Goal: Task Accomplishment & Management: Use online tool/utility

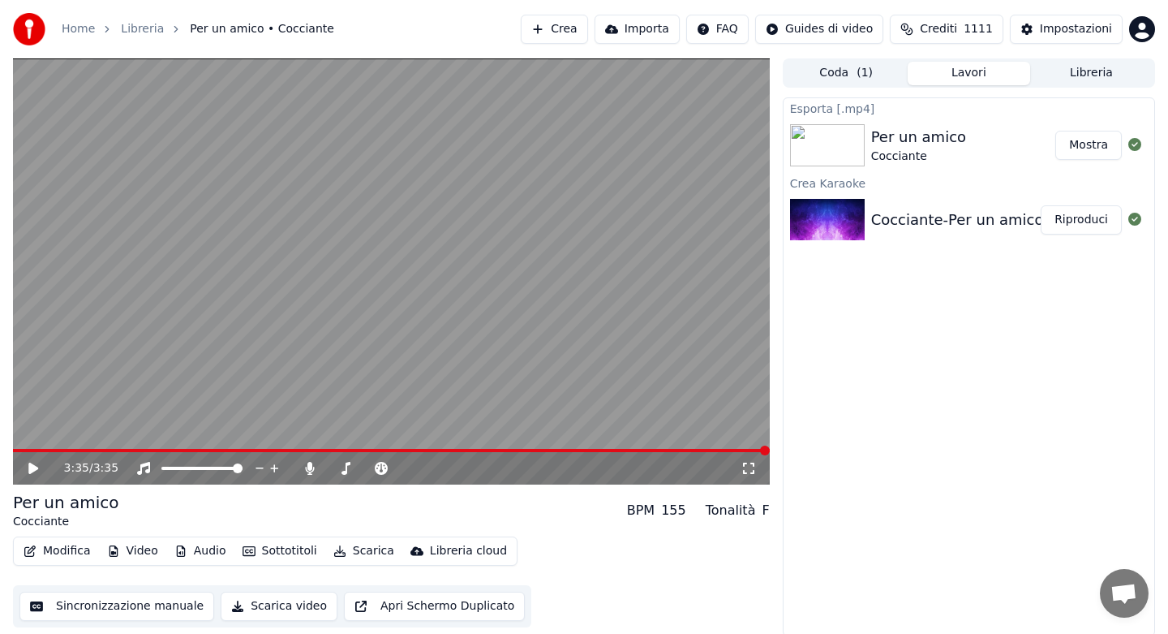
click at [209, 556] on button "Audio" at bounding box center [200, 551] width 65 height 23
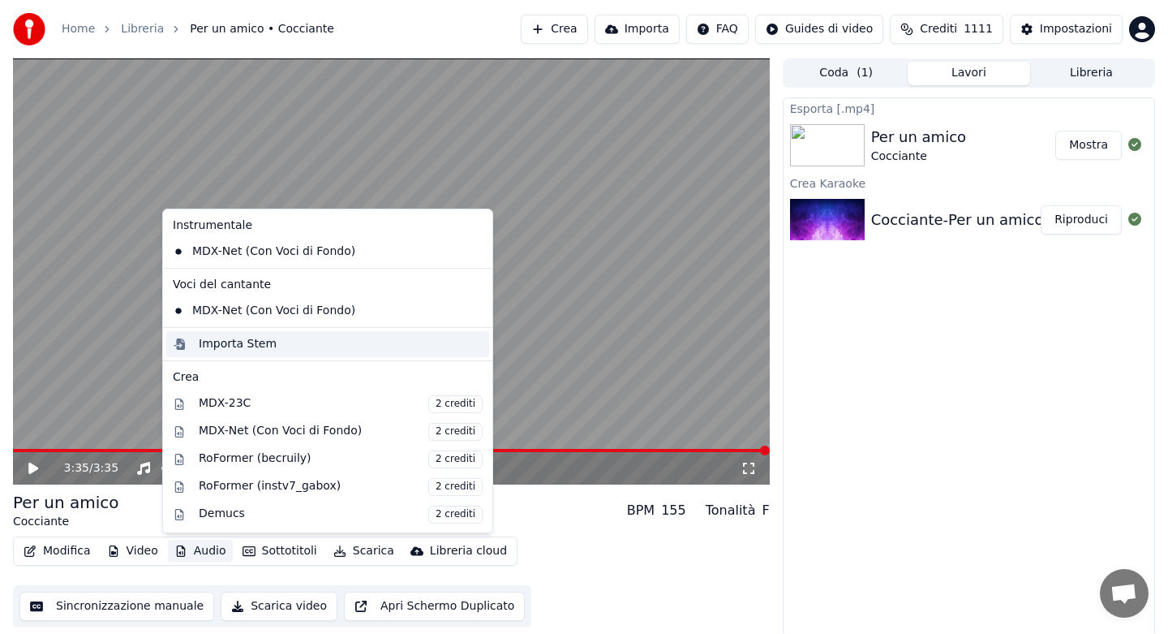
click at [219, 351] on div "Importa Stem" at bounding box center [238, 344] width 78 height 16
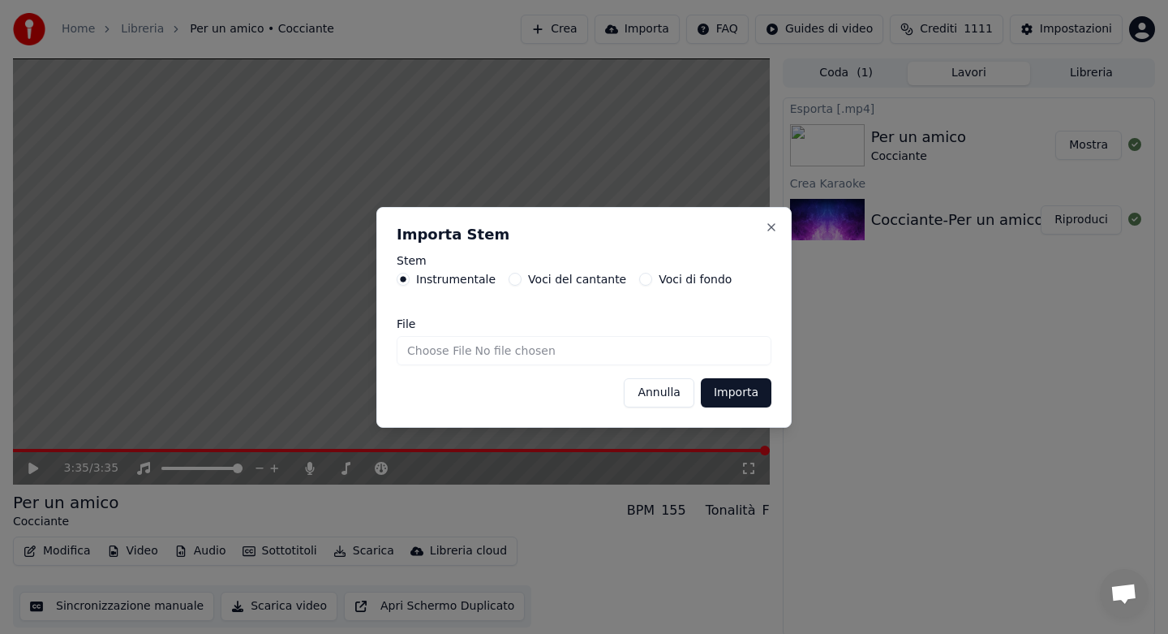
click at [431, 355] on input "File" at bounding box center [584, 350] width 375 height 29
type input "**********"
click at [647, 390] on button "Annulla" at bounding box center [659, 392] width 71 height 29
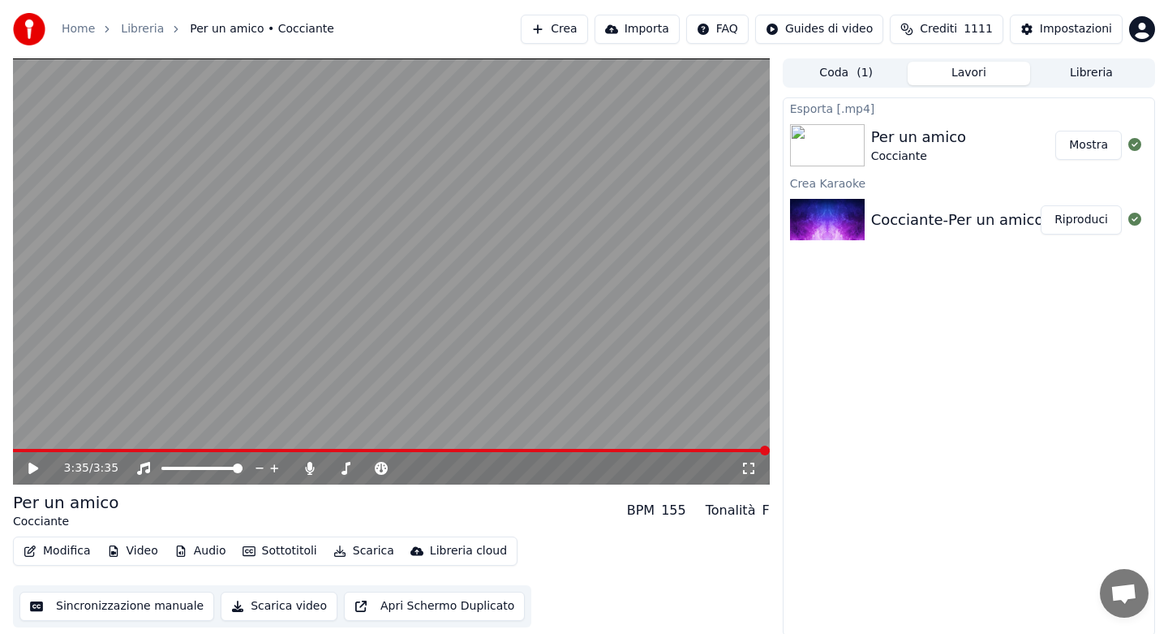
click at [1079, 70] on button "Libreria" at bounding box center [1091, 74] width 123 height 24
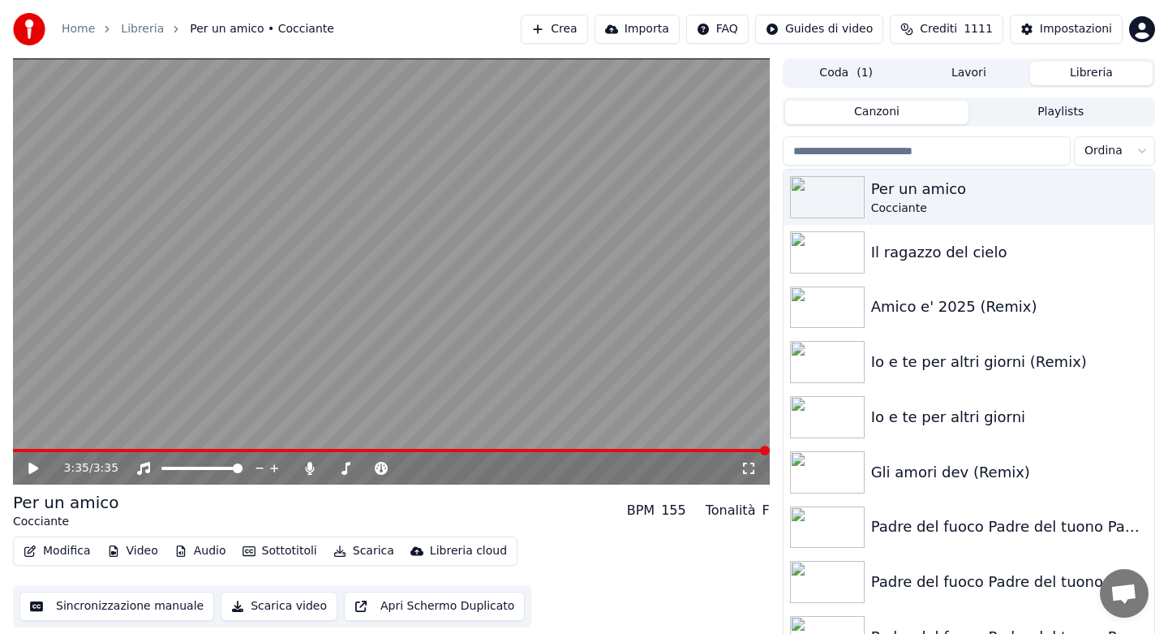
click at [902, 150] on input "search" at bounding box center [927, 150] width 288 height 29
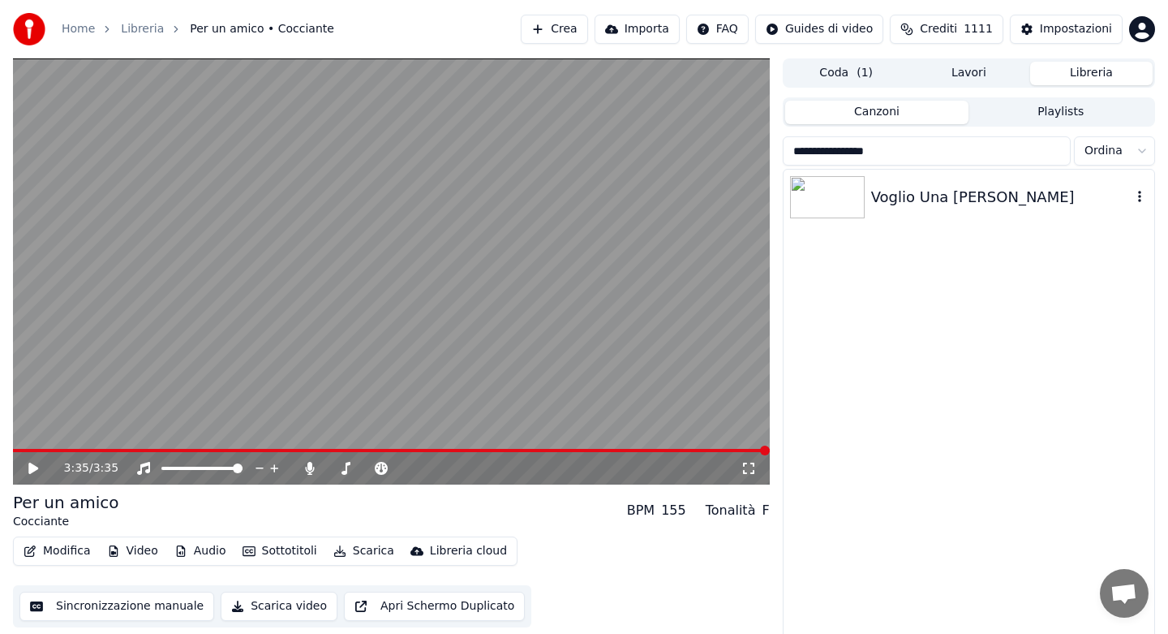
type input "**********"
click at [986, 210] on div "Voglio Una [PERSON_NAME]" at bounding box center [969, 197] width 371 height 55
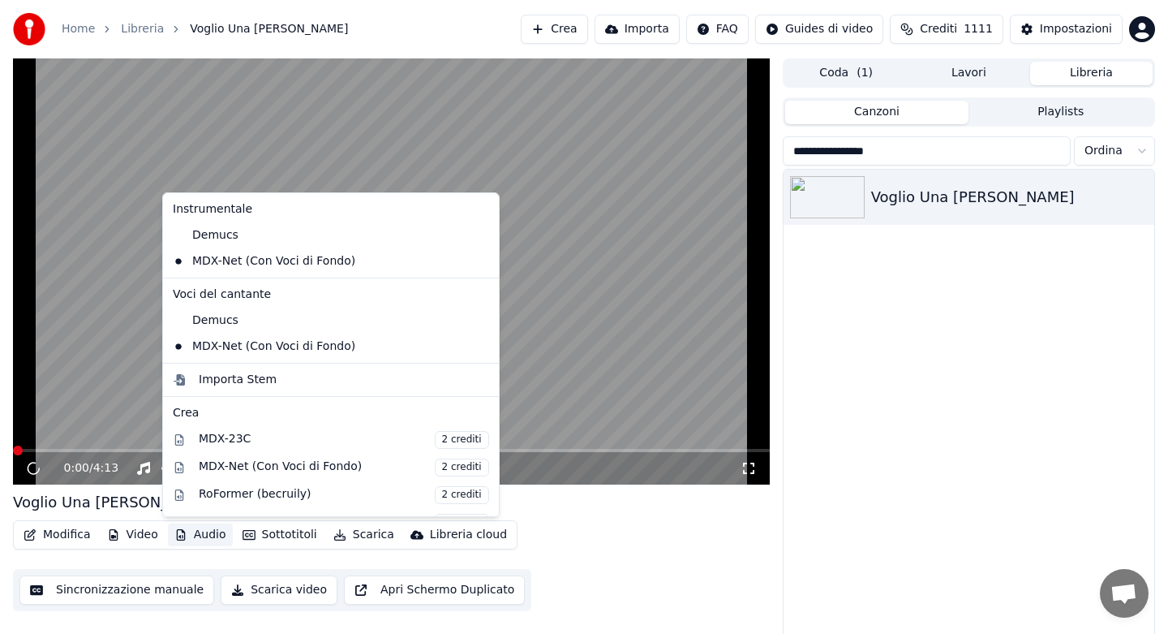
click at [193, 531] on button "Audio" at bounding box center [200, 534] width 65 height 23
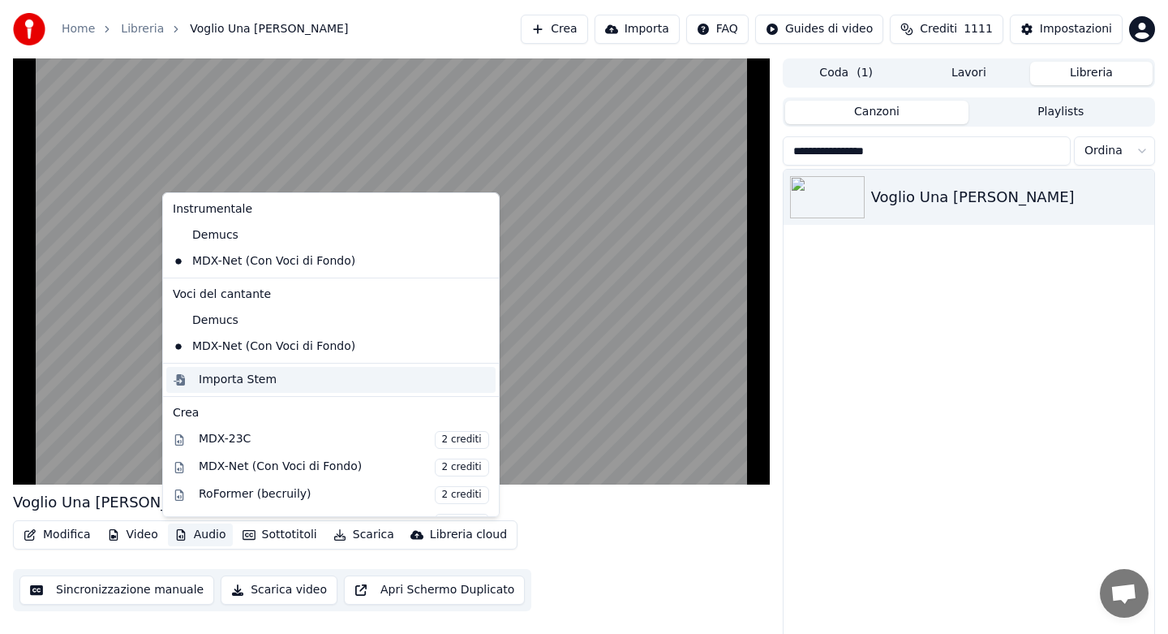
click at [253, 383] on div "Importa Stem" at bounding box center [238, 380] width 78 height 16
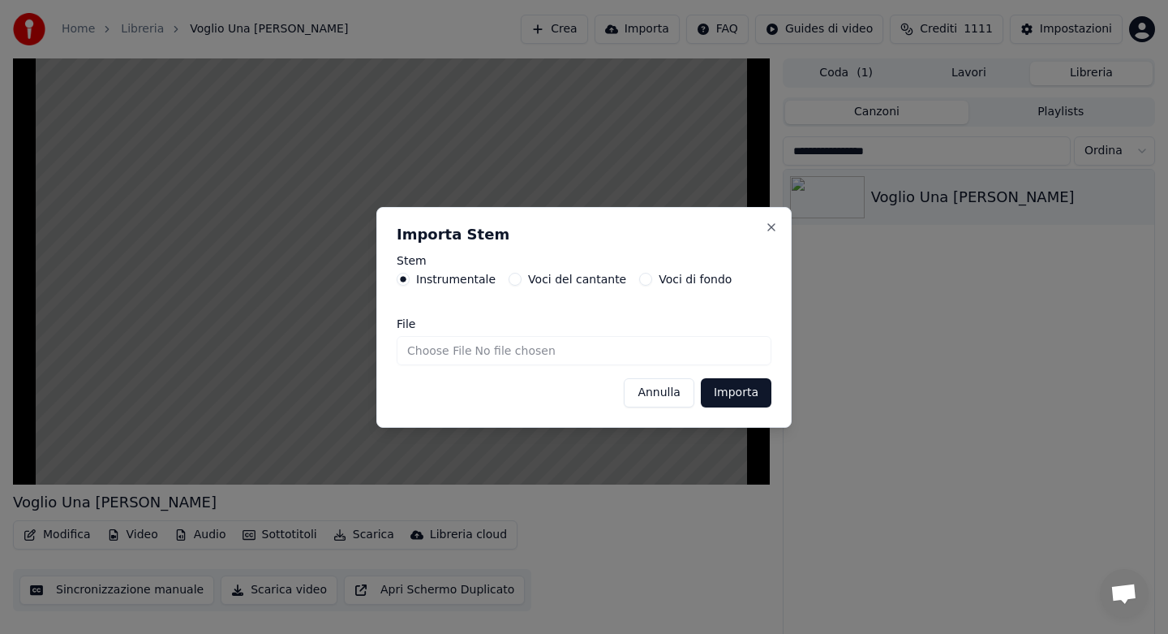
click at [439, 352] on input "File" at bounding box center [584, 350] width 375 height 29
type input "**********"
click at [742, 398] on button "Importa" at bounding box center [736, 392] width 71 height 29
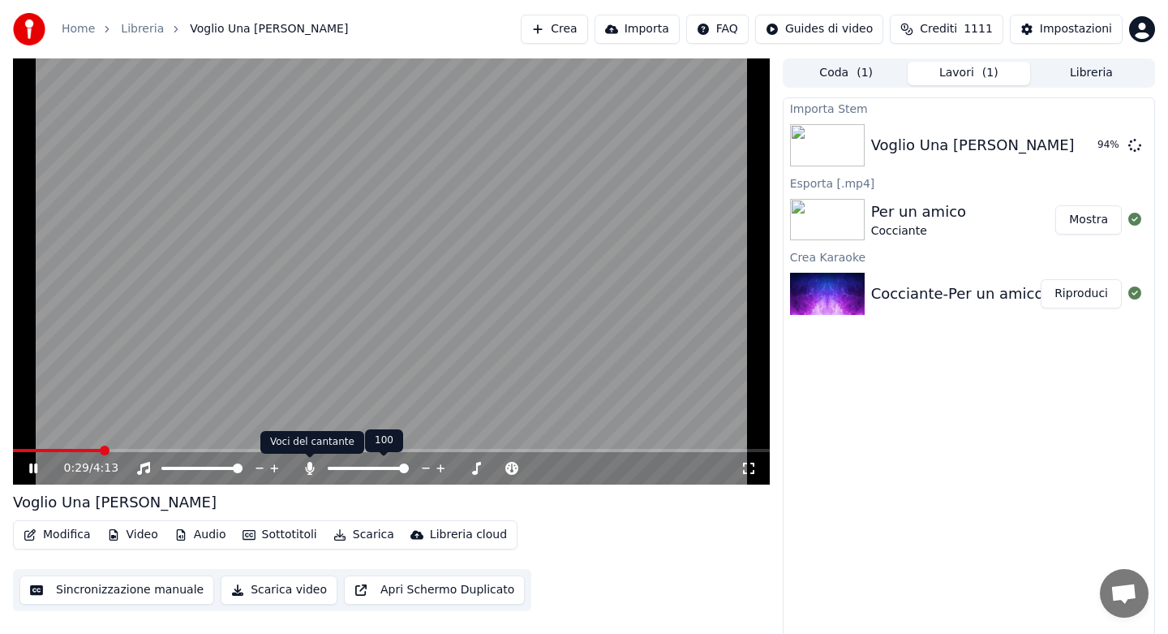
click at [309, 471] on icon at bounding box center [310, 468] width 16 height 13
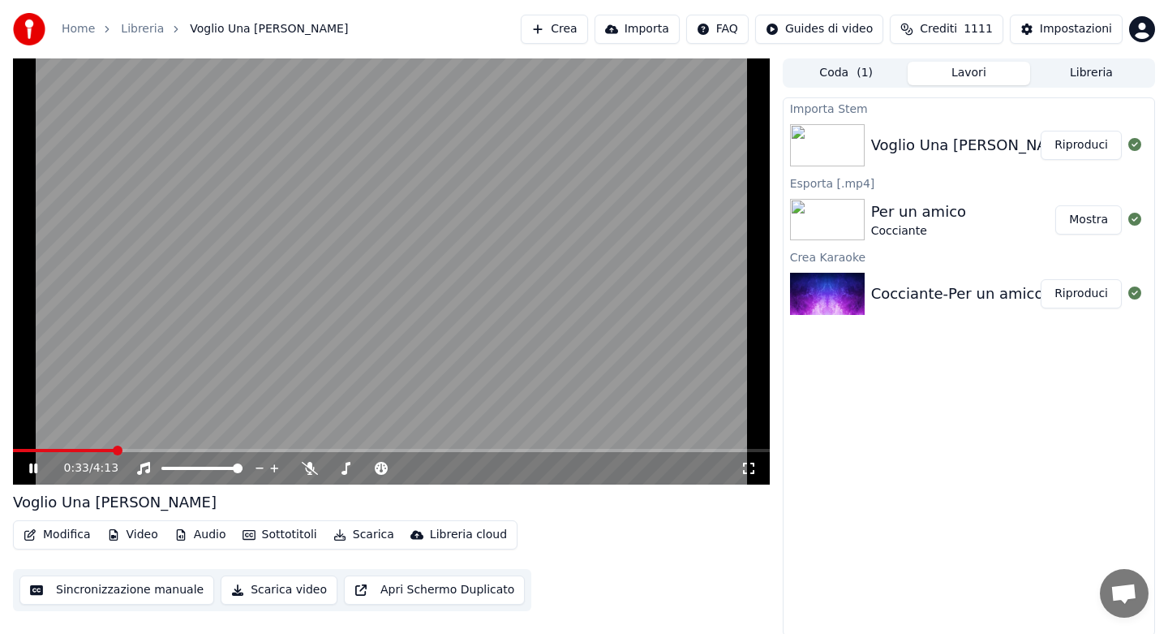
click at [1075, 140] on button "Riproduci" at bounding box center [1081, 145] width 81 height 29
click at [196, 536] on button "Audio" at bounding box center [200, 534] width 65 height 23
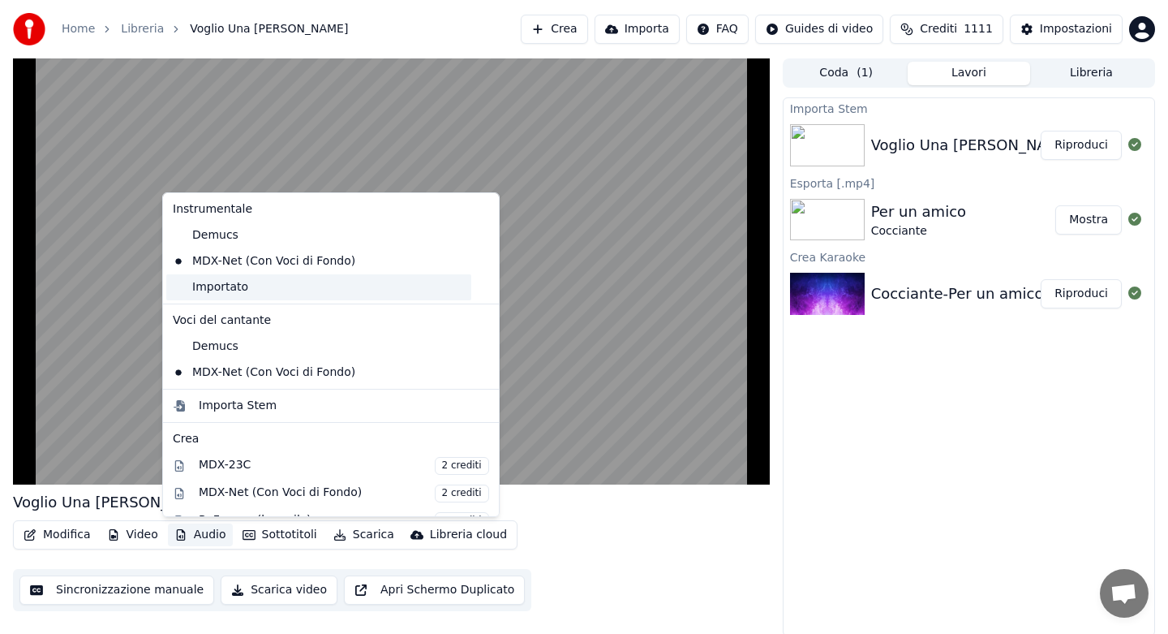
click at [224, 294] on div "Importato" at bounding box center [318, 287] width 305 height 26
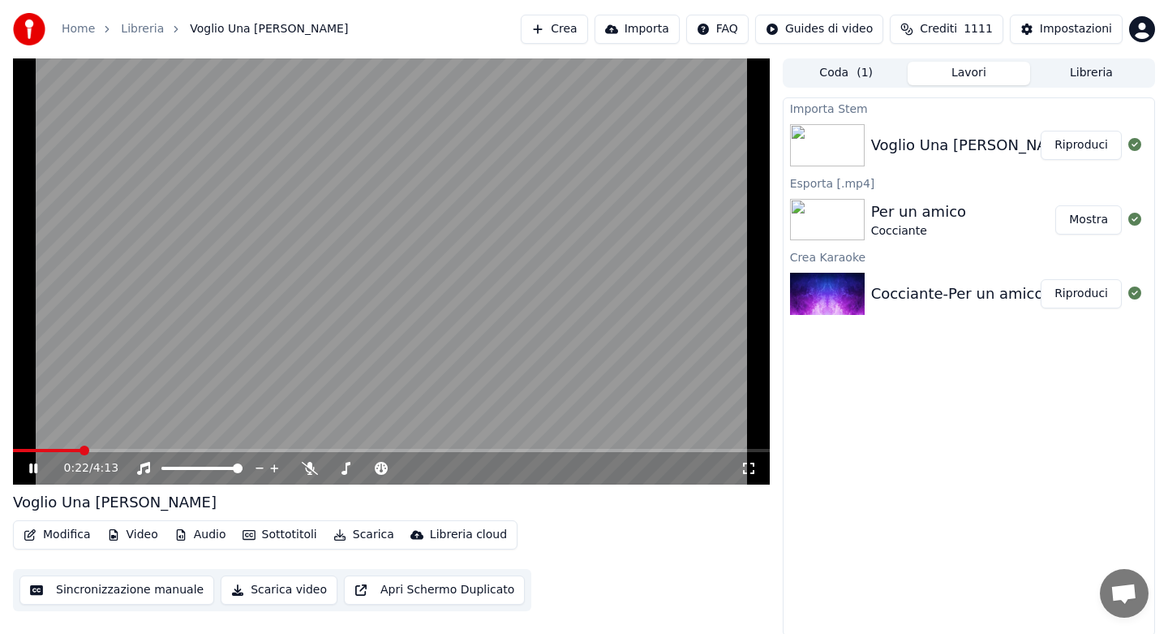
click at [36, 470] on icon at bounding box center [33, 468] width 8 height 10
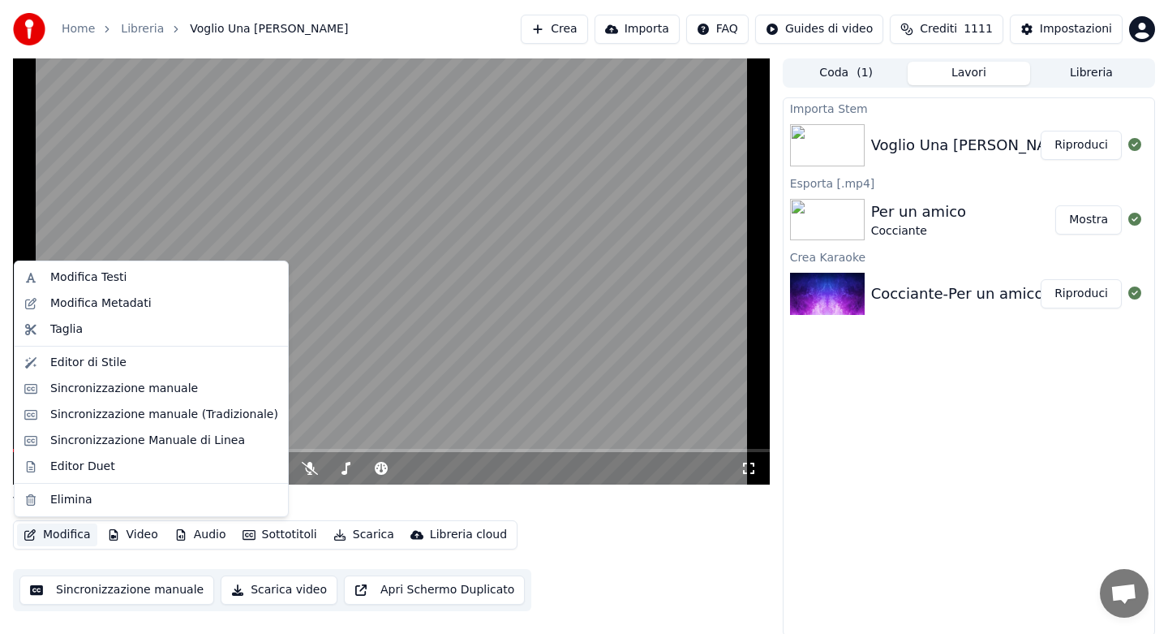
click at [67, 530] on button "Modifica" at bounding box center [57, 534] width 80 height 23
click at [118, 445] on div "Sincronizzazione Manuale di Linea" at bounding box center [147, 440] width 195 height 16
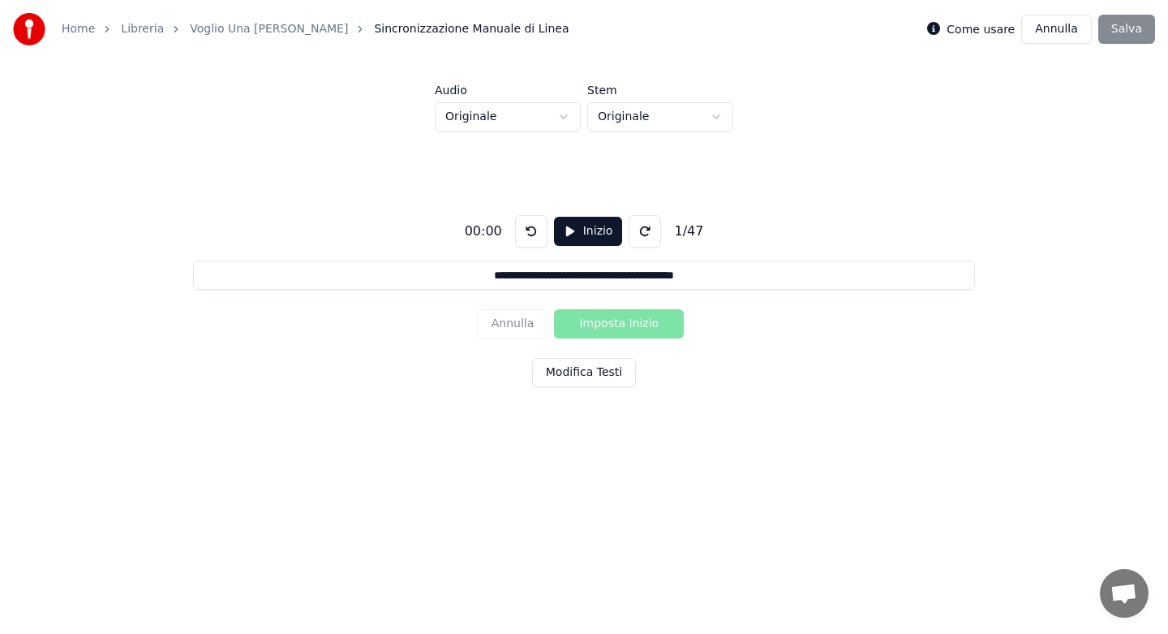
click at [568, 115] on html "**********" at bounding box center [584, 245] width 1168 height 491
click at [575, 235] on button "Inizio" at bounding box center [588, 231] width 69 height 29
click at [527, 237] on button at bounding box center [530, 231] width 32 height 32
click at [611, 325] on button "Imposta Inizio" at bounding box center [619, 323] width 130 height 29
click at [611, 325] on button "Imposta Fine" at bounding box center [619, 323] width 130 height 29
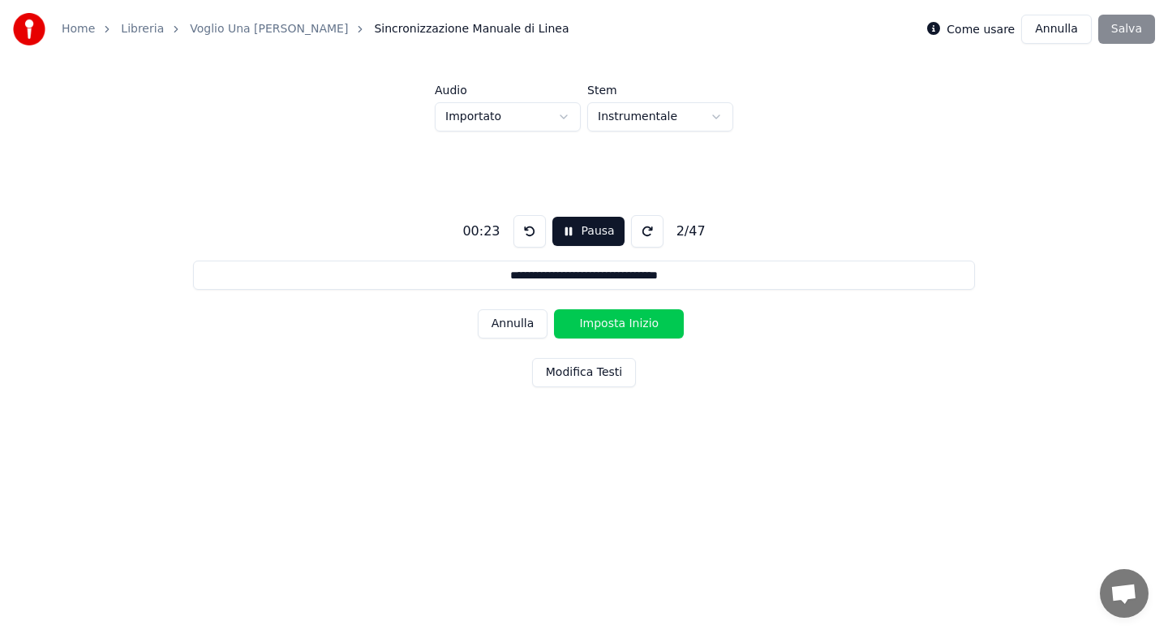
click at [611, 325] on button "Imposta Inizio" at bounding box center [619, 323] width 130 height 29
click at [611, 325] on button "Imposta Fine" at bounding box center [619, 323] width 130 height 29
click at [611, 325] on button "Imposta Inizio" at bounding box center [619, 323] width 130 height 29
click at [611, 325] on button "Imposta Fine" at bounding box center [619, 323] width 130 height 29
click at [611, 325] on button "Imposta Inizio" at bounding box center [619, 323] width 130 height 29
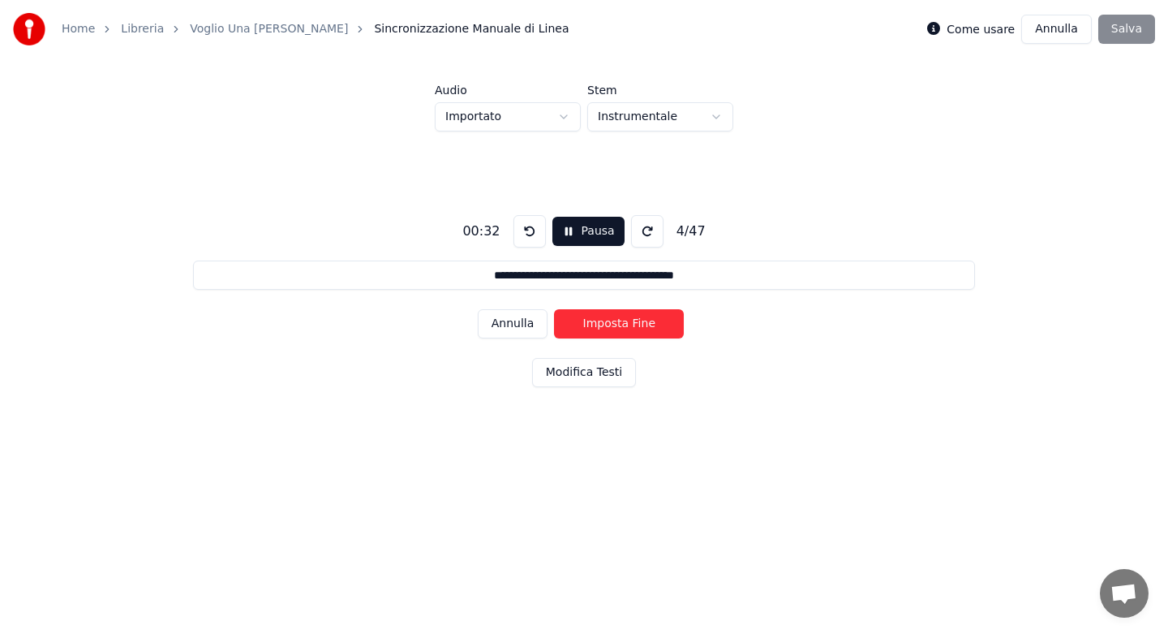
click at [611, 325] on button "Imposta Fine" at bounding box center [619, 323] width 130 height 29
click at [611, 325] on button "Imposta Inizio" at bounding box center [619, 323] width 130 height 29
click at [611, 325] on button "Imposta Fine" at bounding box center [619, 323] width 130 height 29
click at [611, 325] on button "Imposta Inizio" at bounding box center [619, 323] width 130 height 29
click at [611, 325] on button "Imposta Fine" at bounding box center [619, 323] width 130 height 29
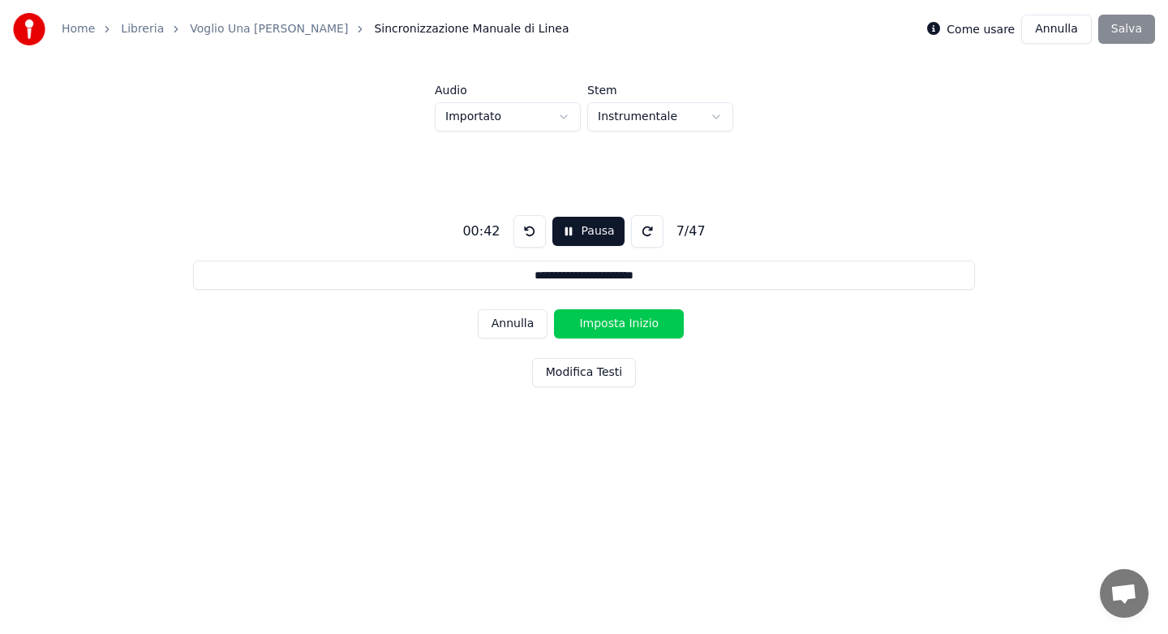
click at [611, 325] on button "Imposta Inizio" at bounding box center [619, 323] width 130 height 29
click at [611, 325] on button "Imposta Fine" at bounding box center [619, 323] width 130 height 29
click at [611, 325] on button "Imposta Inizio" at bounding box center [619, 323] width 130 height 29
click at [611, 325] on button "Imposta Fine" at bounding box center [619, 323] width 130 height 29
click at [611, 325] on button "Imposta Inizio" at bounding box center [619, 323] width 130 height 29
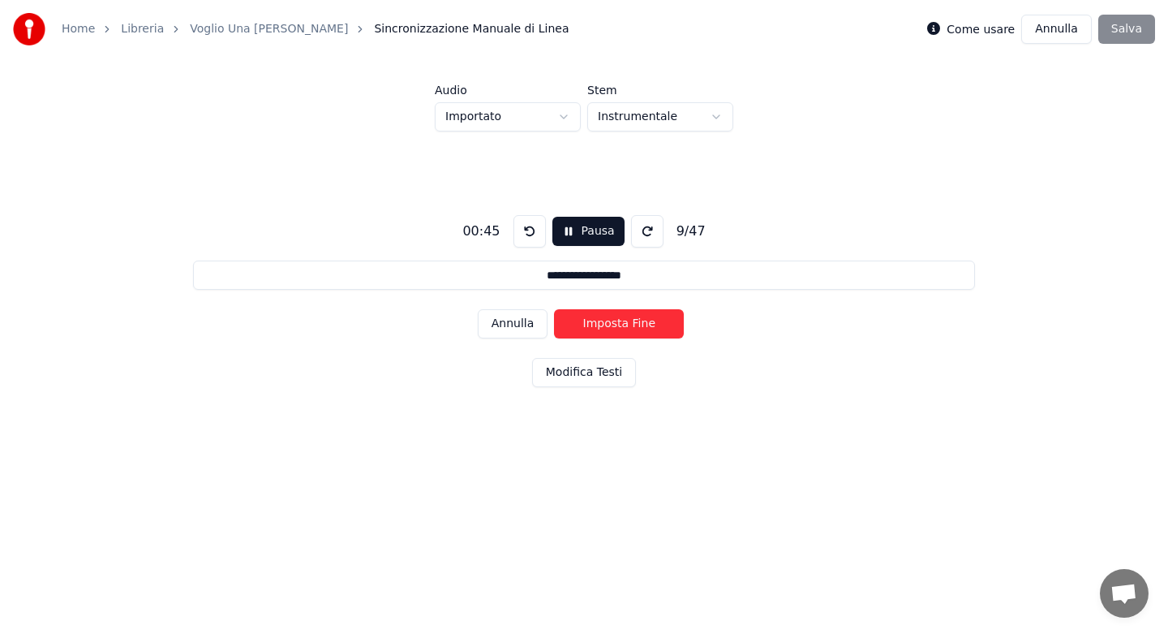
click at [611, 325] on button "Imposta Fine" at bounding box center [619, 323] width 130 height 29
click at [611, 325] on button "Imposta Inizio" at bounding box center [619, 323] width 130 height 29
click at [611, 325] on button "Imposta Fine" at bounding box center [619, 323] width 130 height 29
click at [611, 325] on button "Imposta Inizio" at bounding box center [619, 323] width 130 height 29
click at [611, 325] on button "Imposta Fine" at bounding box center [619, 323] width 130 height 29
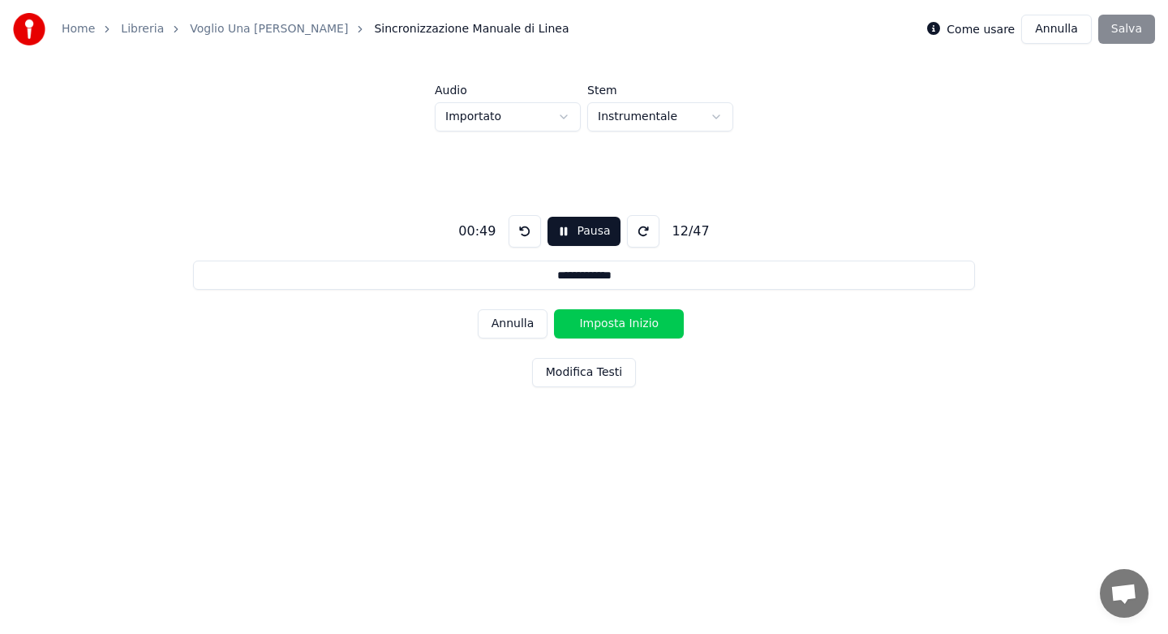
click at [611, 325] on button "Imposta Inizio" at bounding box center [619, 323] width 130 height 29
click at [611, 325] on button "Imposta Fine" at bounding box center [619, 323] width 130 height 29
click at [611, 325] on button "Imposta Inizio" at bounding box center [619, 323] width 130 height 29
click at [611, 325] on button "Imposta Fine" at bounding box center [619, 323] width 130 height 29
click at [611, 325] on button "Imposta Inizio" at bounding box center [619, 323] width 130 height 29
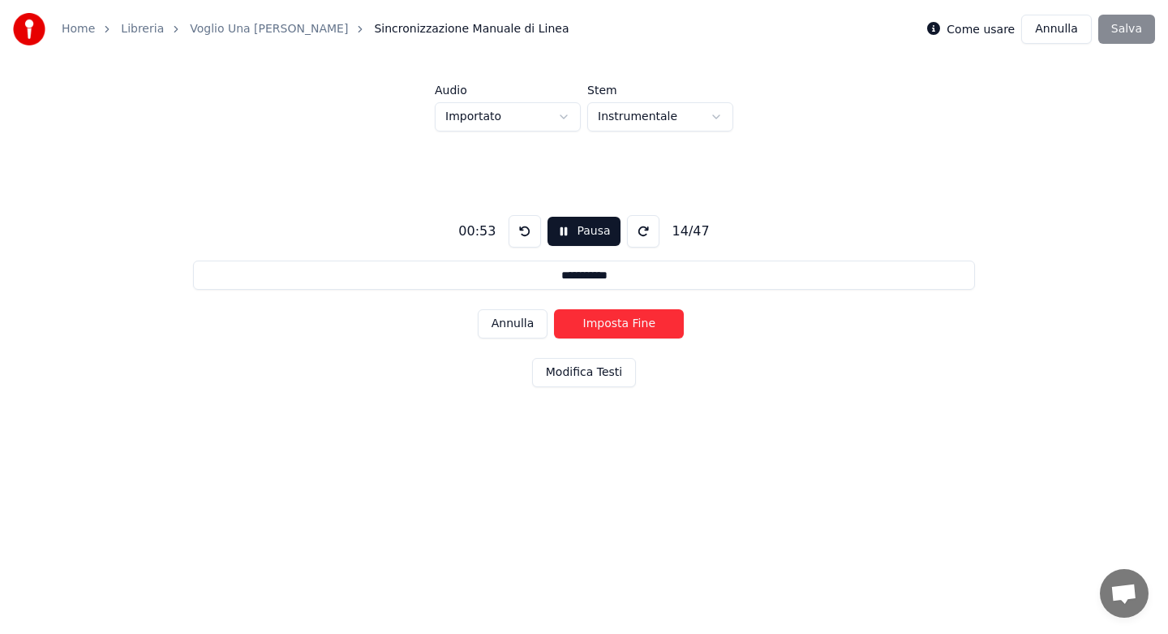
click at [611, 325] on button "Imposta Fine" at bounding box center [619, 323] width 130 height 29
click at [611, 325] on button "Imposta Inizio" at bounding box center [619, 323] width 130 height 29
click at [611, 325] on button "Imposta Fine" at bounding box center [619, 323] width 130 height 29
click at [611, 325] on button "Imposta Inizio" at bounding box center [619, 323] width 130 height 29
click at [611, 325] on button "Imposta Fine" at bounding box center [619, 323] width 130 height 29
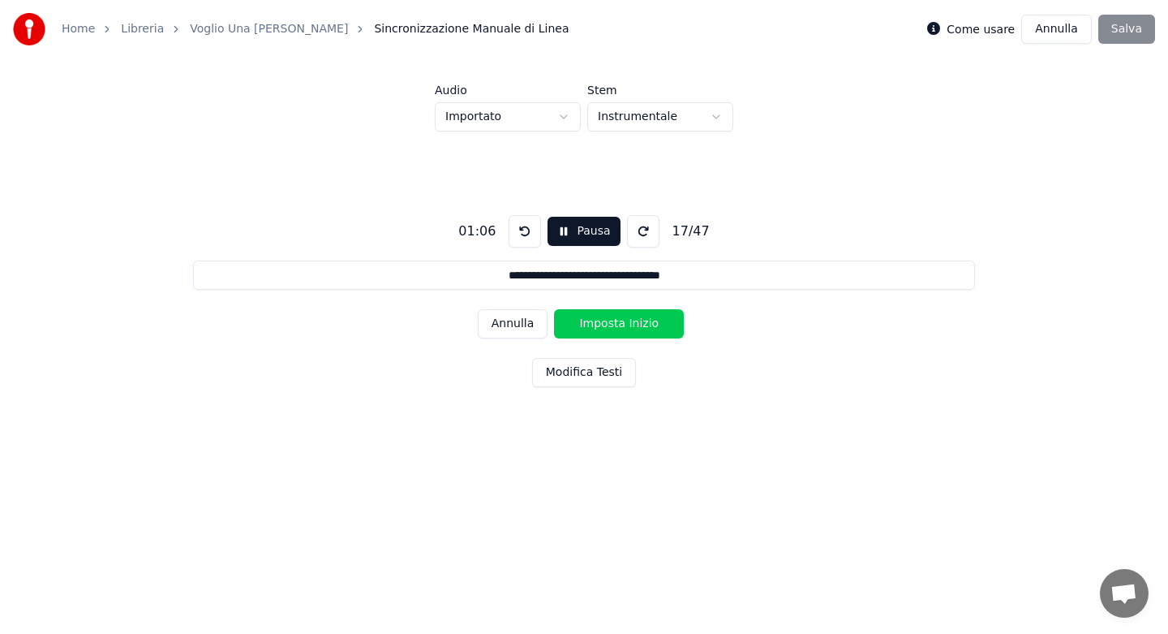
click at [611, 325] on button "Imposta Inizio" at bounding box center [619, 323] width 130 height 29
click at [611, 325] on button "Imposta Fine" at bounding box center [619, 323] width 130 height 29
click at [611, 325] on button "Imposta Inizio" at bounding box center [619, 323] width 130 height 29
click at [611, 325] on button "Imposta Fine" at bounding box center [619, 323] width 130 height 29
click at [611, 325] on button "Imposta Inizio" at bounding box center [619, 323] width 130 height 29
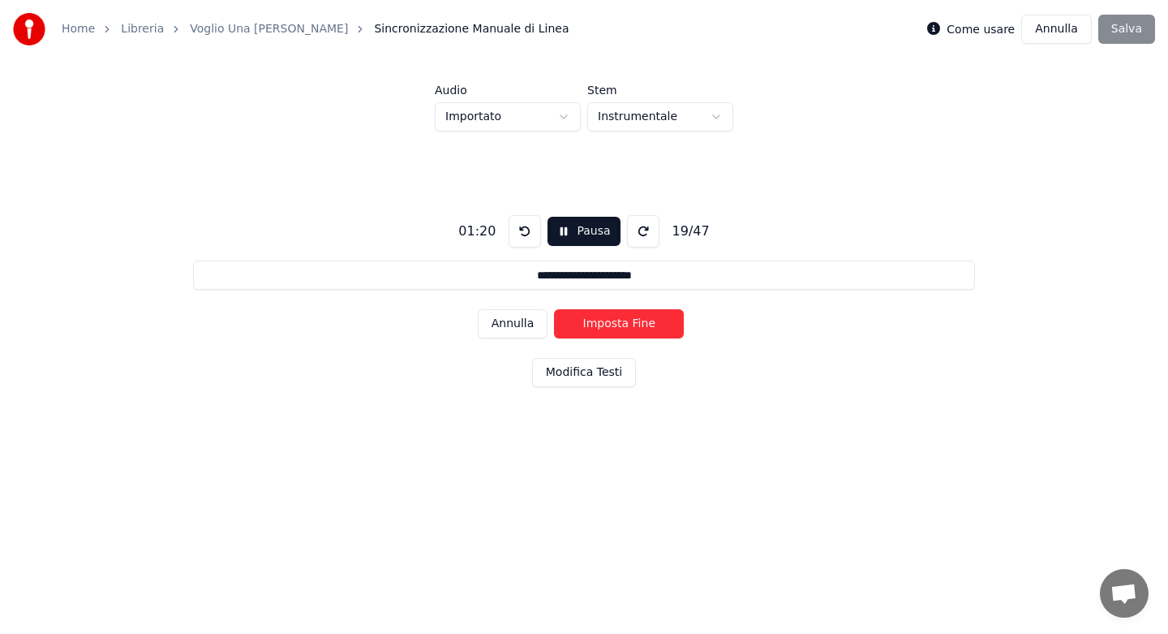
click at [611, 325] on button "Imposta Fine" at bounding box center [619, 323] width 130 height 29
click at [611, 325] on button "Imposta Inizio" at bounding box center [619, 323] width 130 height 29
click at [611, 325] on button "Imposta Fine" at bounding box center [619, 323] width 130 height 29
click at [611, 325] on button "Imposta Inizio" at bounding box center [619, 323] width 130 height 29
click at [611, 325] on button "Imposta Fine" at bounding box center [619, 323] width 130 height 29
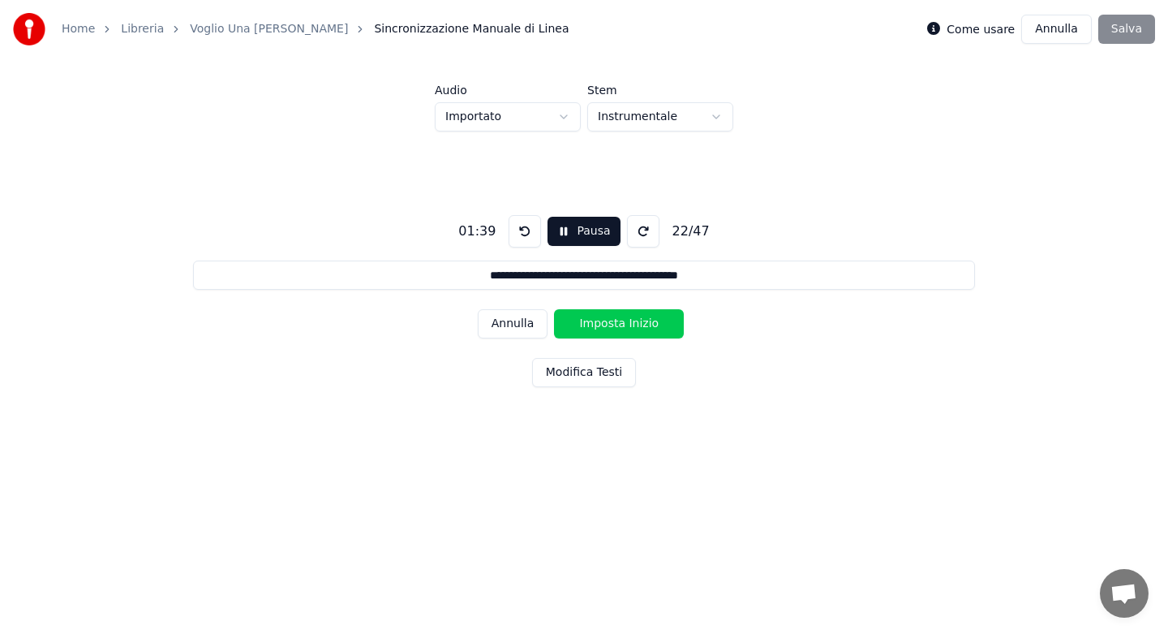
click at [611, 325] on button "Imposta Inizio" at bounding box center [619, 323] width 130 height 29
click at [611, 325] on button "Imposta Fine" at bounding box center [619, 323] width 130 height 29
click at [611, 325] on button "Imposta Inizio" at bounding box center [619, 323] width 130 height 29
click at [611, 325] on button "Imposta Fine" at bounding box center [619, 323] width 130 height 29
click at [611, 325] on button "Imposta Inizio" at bounding box center [619, 323] width 130 height 29
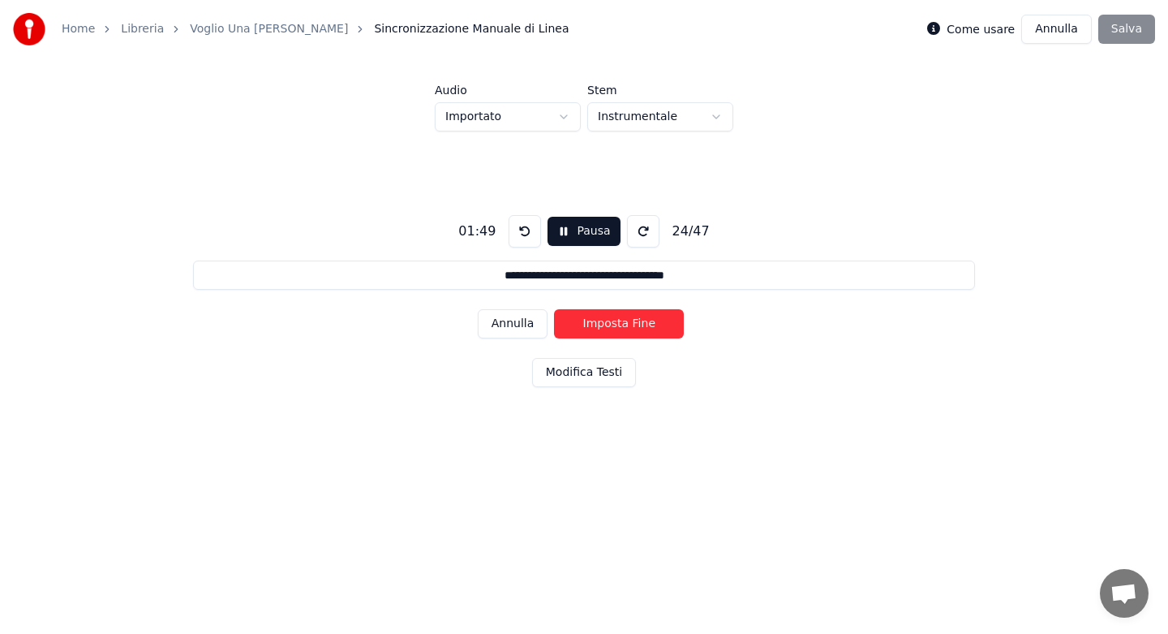
click at [611, 325] on button "Imposta Fine" at bounding box center [619, 323] width 130 height 29
click at [611, 325] on button "Imposta Inizio" at bounding box center [619, 323] width 130 height 29
click at [611, 325] on button "Imposta Fine" at bounding box center [619, 323] width 130 height 29
click at [611, 325] on button "Imposta Inizio" at bounding box center [619, 323] width 130 height 29
click at [611, 325] on button "Imposta Fine" at bounding box center [619, 323] width 130 height 29
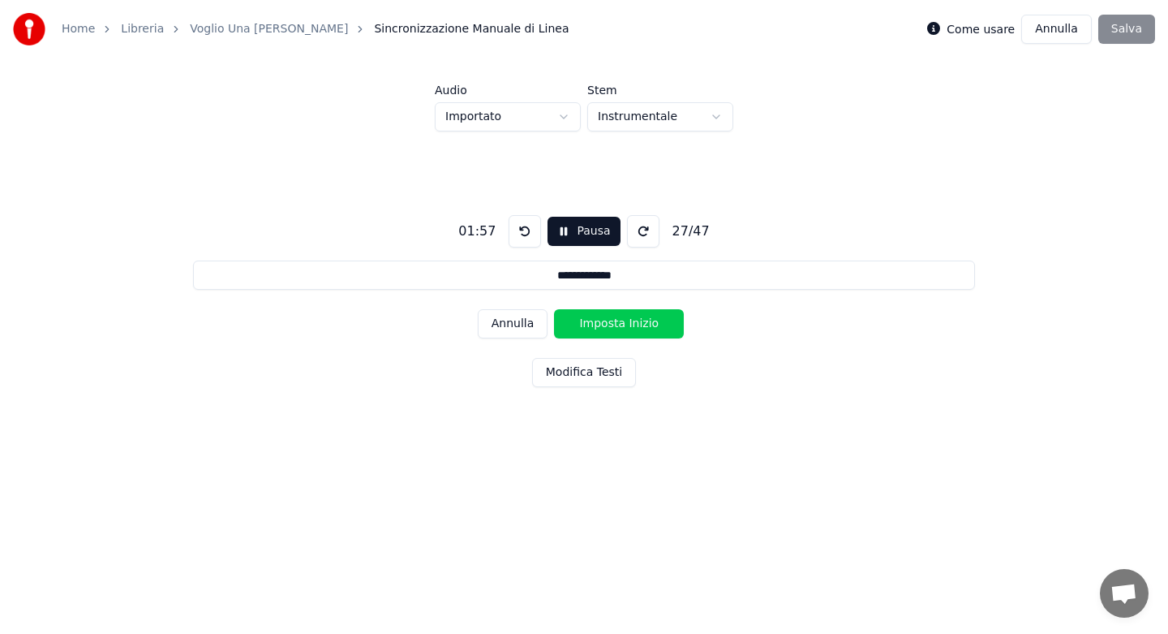
click at [611, 325] on button "Imposta Inizio" at bounding box center [619, 323] width 130 height 29
click at [611, 325] on button "Imposta Fine" at bounding box center [619, 323] width 130 height 29
click at [611, 325] on button "Imposta Inizio" at bounding box center [619, 323] width 130 height 29
click at [611, 325] on button "Imposta Fine" at bounding box center [619, 323] width 130 height 29
click at [611, 325] on button "Imposta Inizio" at bounding box center [619, 323] width 130 height 29
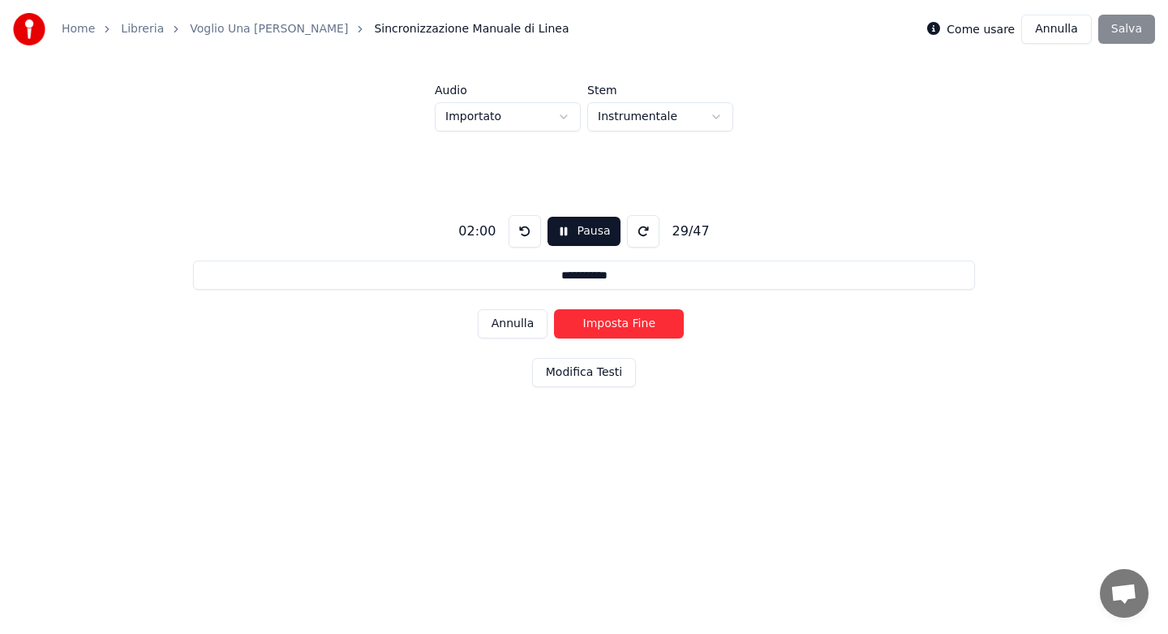
click at [611, 325] on button "Imposta Fine" at bounding box center [619, 323] width 130 height 29
click at [611, 325] on button "Imposta Inizio" at bounding box center [619, 323] width 130 height 29
click at [611, 325] on button "Imposta Fine" at bounding box center [619, 323] width 130 height 29
click at [611, 325] on button "Imposta Inizio" at bounding box center [619, 323] width 130 height 29
click at [611, 325] on button "Imposta Fine" at bounding box center [619, 323] width 130 height 29
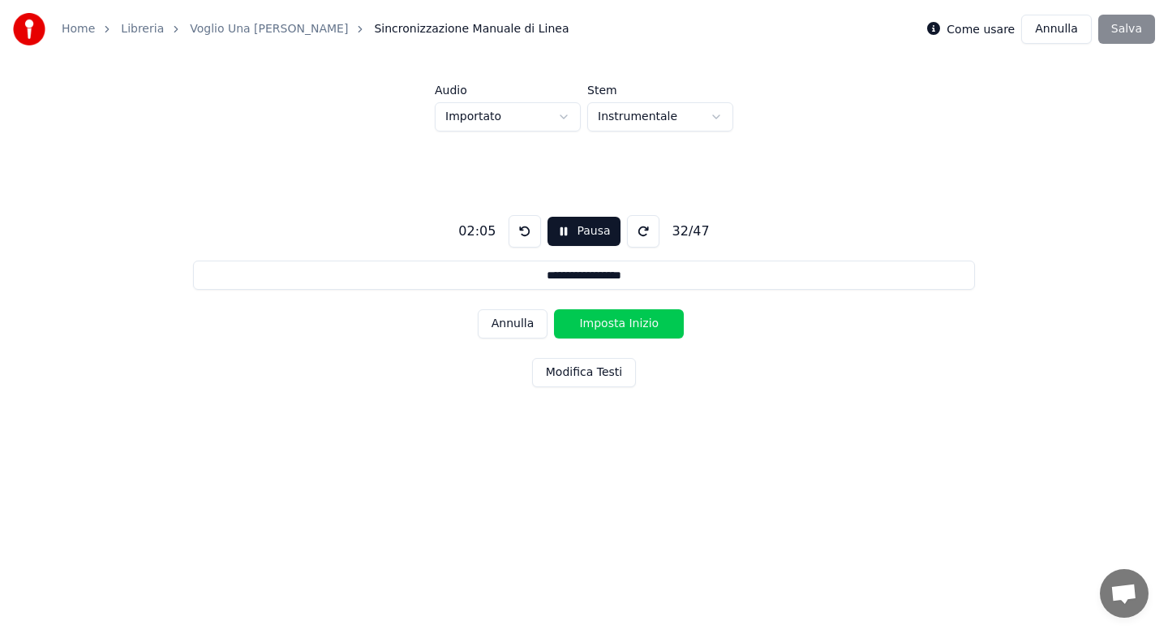
click at [611, 325] on button "Imposta Inizio" at bounding box center [619, 323] width 130 height 29
click at [611, 325] on button "Imposta Fine" at bounding box center [619, 323] width 130 height 29
click at [611, 325] on button "Imposta Inizio" at bounding box center [619, 323] width 130 height 29
click at [611, 325] on button "Imposta Fine" at bounding box center [619, 323] width 130 height 29
click at [611, 325] on button "Imposta Inizio" at bounding box center [619, 323] width 130 height 29
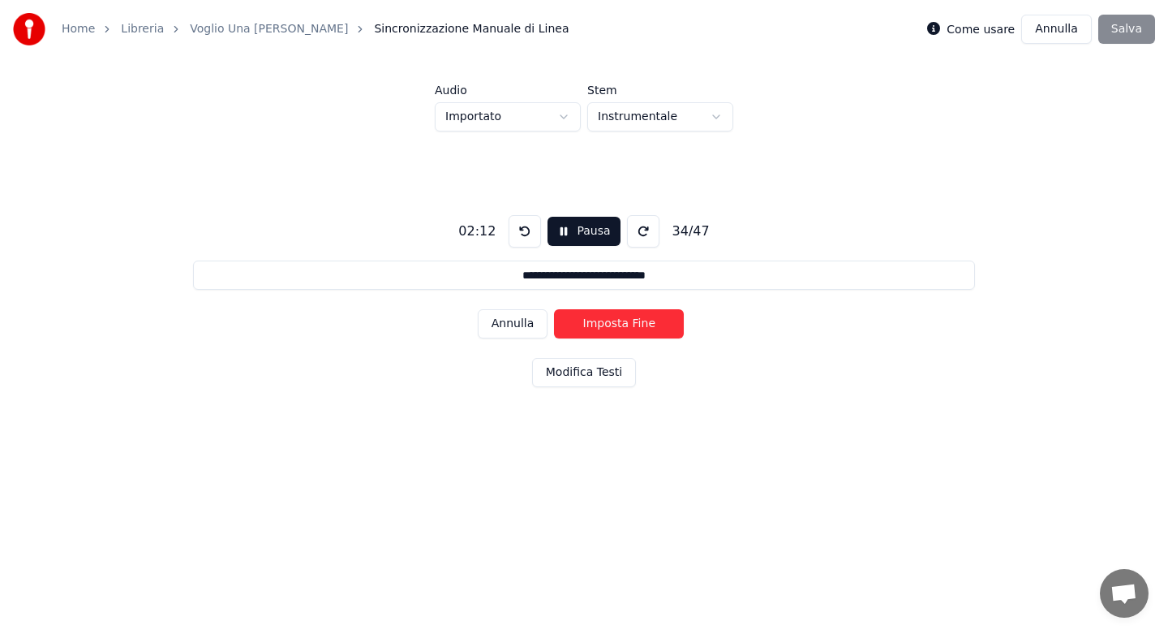
click at [611, 325] on button "Imposta Fine" at bounding box center [619, 323] width 130 height 29
click at [611, 325] on button "Imposta Inizio" at bounding box center [619, 323] width 130 height 29
click at [611, 325] on button "Imposta Fine" at bounding box center [619, 323] width 130 height 29
click at [611, 325] on button "Imposta Inizio" at bounding box center [619, 323] width 130 height 29
click at [611, 325] on button "Imposta Fine" at bounding box center [619, 323] width 130 height 29
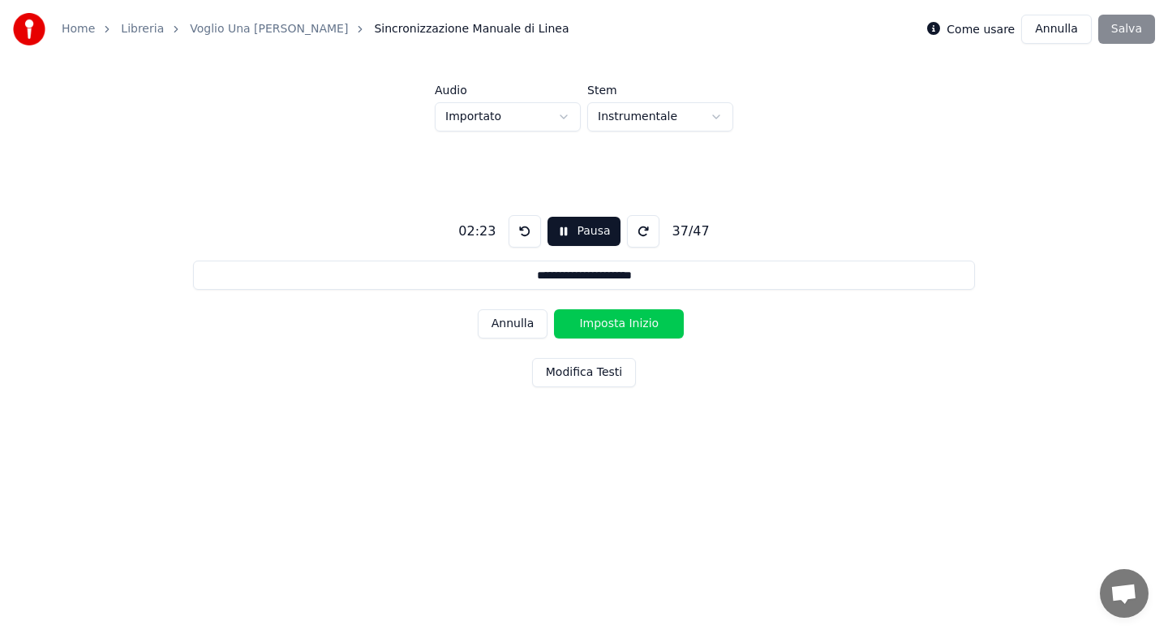
click at [611, 325] on button "Imposta Inizio" at bounding box center [619, 323] width 130 height 29
click at [611, 325] on button "Imposta Fine" at bounding box center [619, 323] width 130 height 29
click at [611, 325] on button "Imposta Inizio" at bounding box center [619, 323] width 130 height 29
click at [611, 325] on button "Imposta Fine" at bounding box center [619, 323] width 130 height 29
click at [611, 325] on button "Imposta Inizio" at bounding box center [619, 323] width 130 height 29
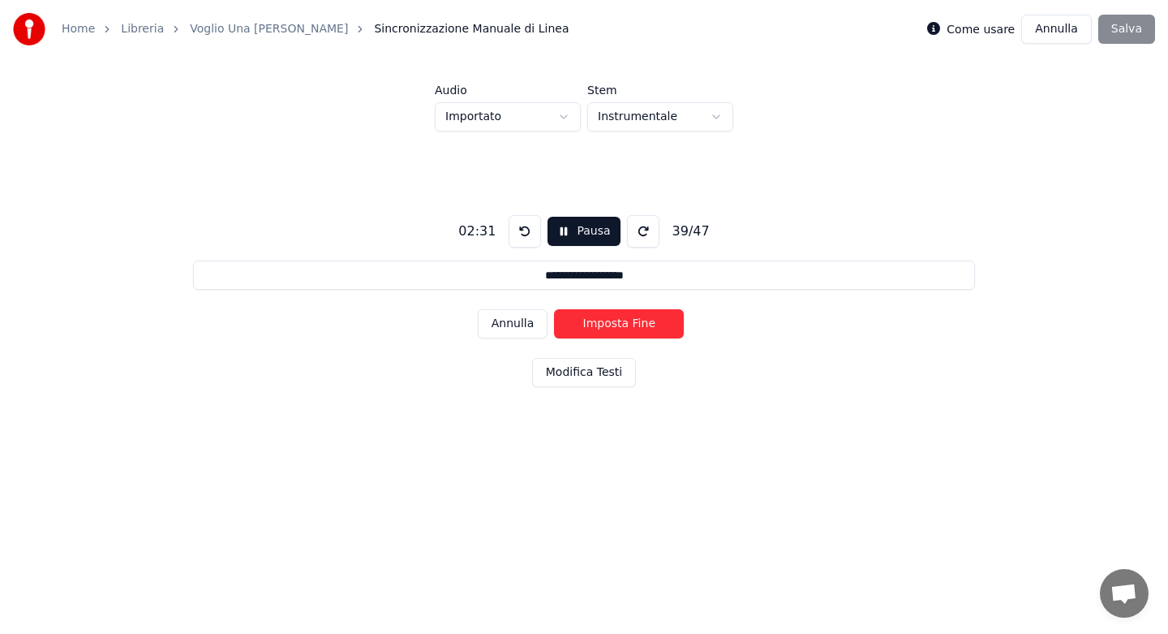
click at [611, 325] on button "Imposta Fine" at bounding box center [619, 323] width 130 height 29
click at [611, 325] on button "Imposta Inizio" at bounding box center [619, 323] width 130 height 29
click at [611, 325] on button "Imposta Fine" at bounding box center [619, 323] width 130 height 29
click at [611, 325] on button "Imposta Inizio" at bounding box center [619, 323] width 130 height 29
click at [611, 325] on button "Imposta Fine" at bounding box center [619, 323] width 130 height 29
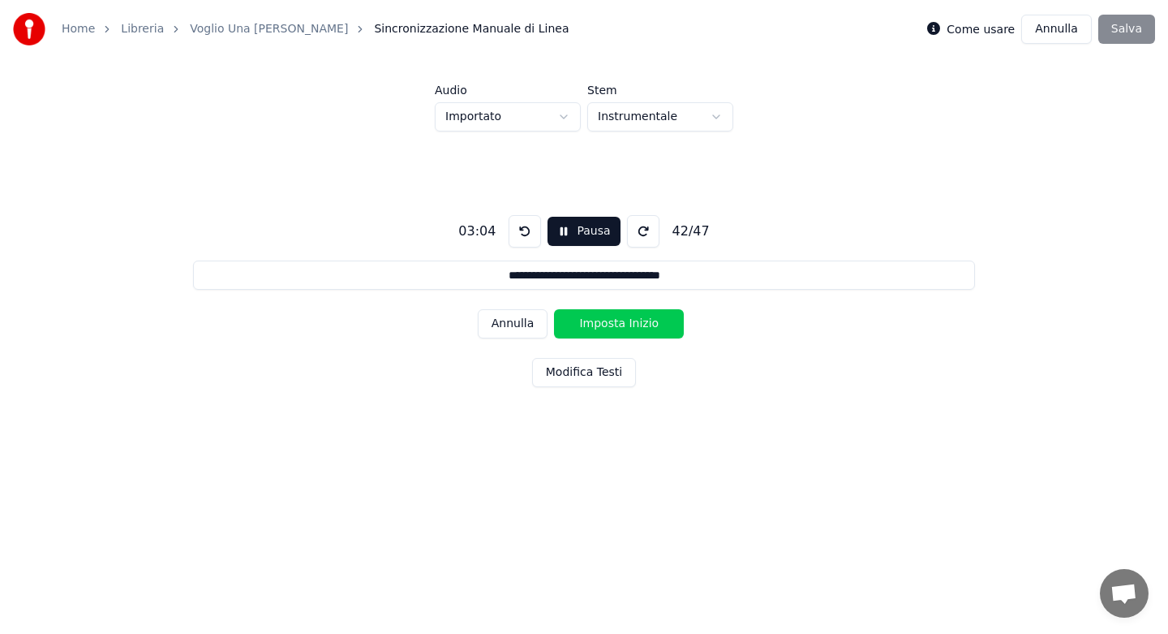
click at [611, 325] on button "Imposta Inizio" at bounding box center [619, 323] width 130 height 29
click at [611, 325] on button "Imposta Fine" at bounding box center [619, 323] width 130 height 29
click at [611, 325] on button "Imposta Inizio" at bounding box center [619, 323] width 130 height 29
click at [611, 325] on button "Imposta Fine" at bounding box center [619, 323] width 130 height 29
click at [611, 325] on button "Imposta Inizio" at bounding box center [619, 323] width 130 height 29
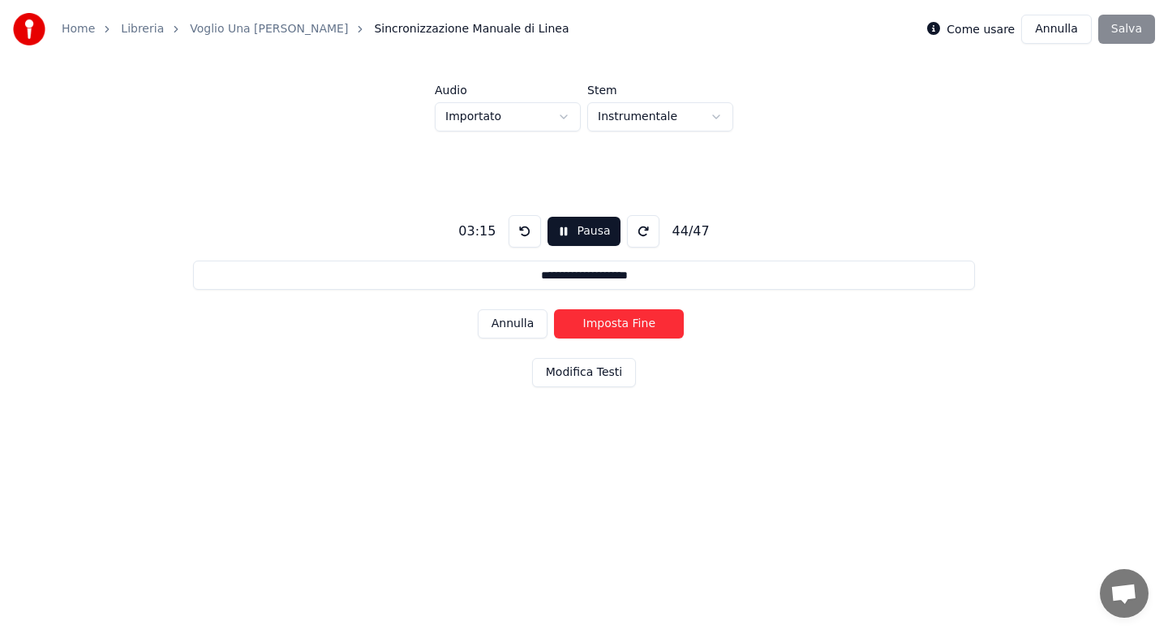
click at [611, 325] on button "Imposta Fine" at bounding box center [619, 323] width 130 height 29
click at [611, 325] on button "Imposta Inizio" at bounding box center [619, 323] width 130 height 29
click at [611, 325] on button "Imposta Fine" at bounding box center [619, 323] width 130 height 29
click at [611, 325] on button "Imposta Inizio" at bounding box center [619, 323] width 130 height 29
click at [611, 325] on button "Imposta Fine" at bounding box center [619, 323] width 130 height 29
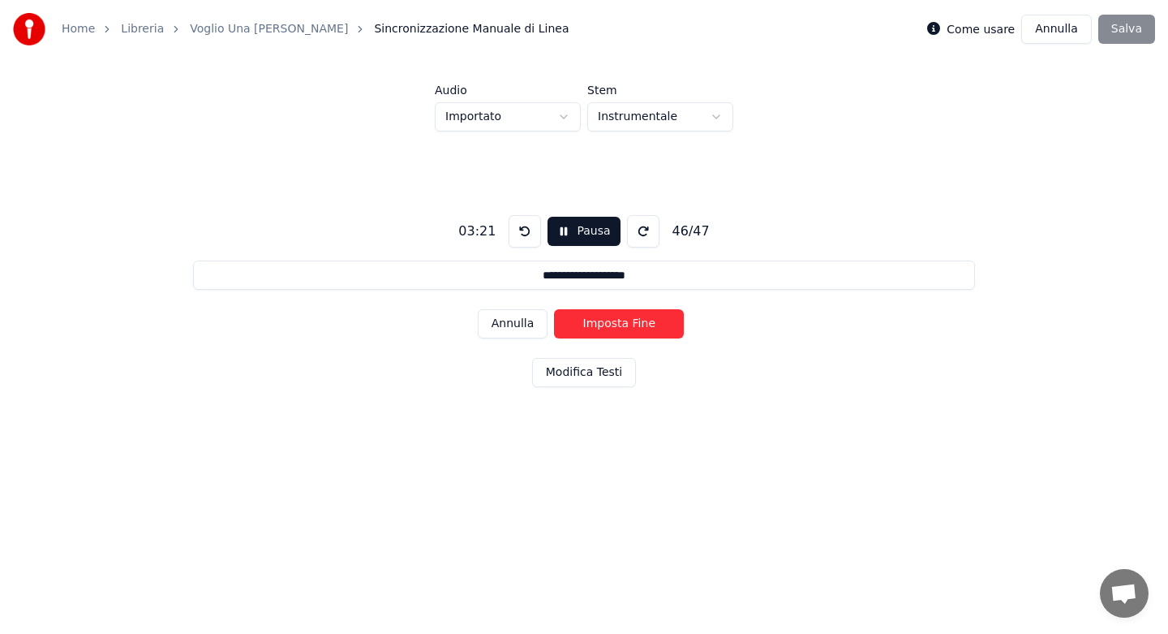
type input "**********"
click at [611, 325] on button "Imposta Inizio" at bounding box center [619, 323] width 130 height 29
click at [611, 325] on button "Imposta Fine" at bounding box center [619, 323] width 130 height 29
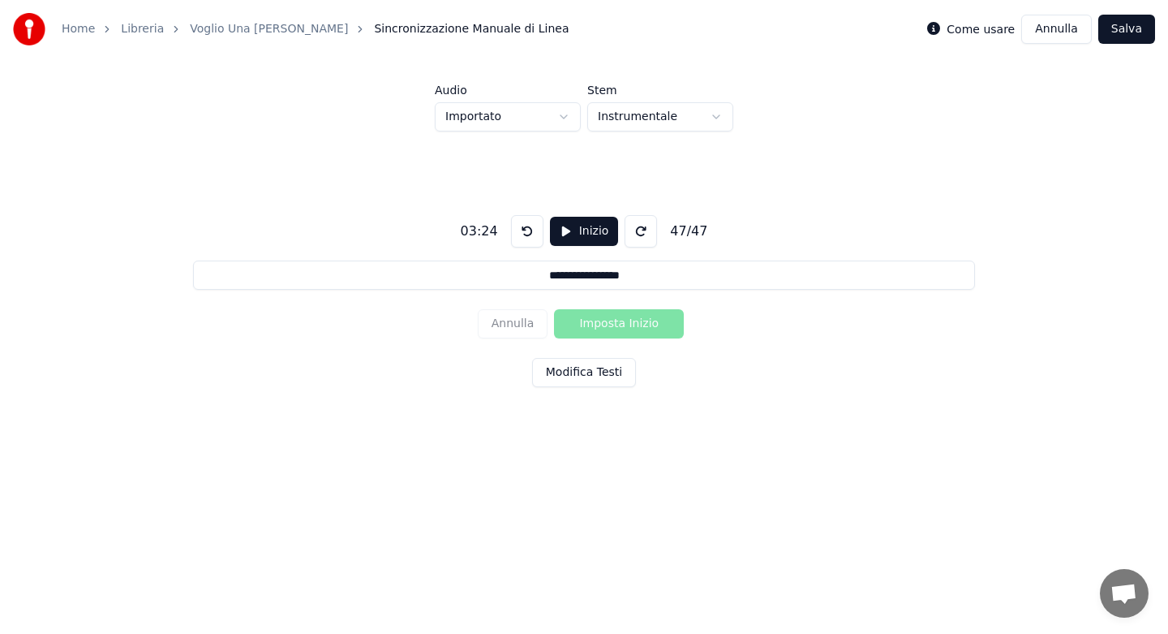
click at [1134, 32] on button "Salva" at bounding box center [1127, 29] width 57 height 29
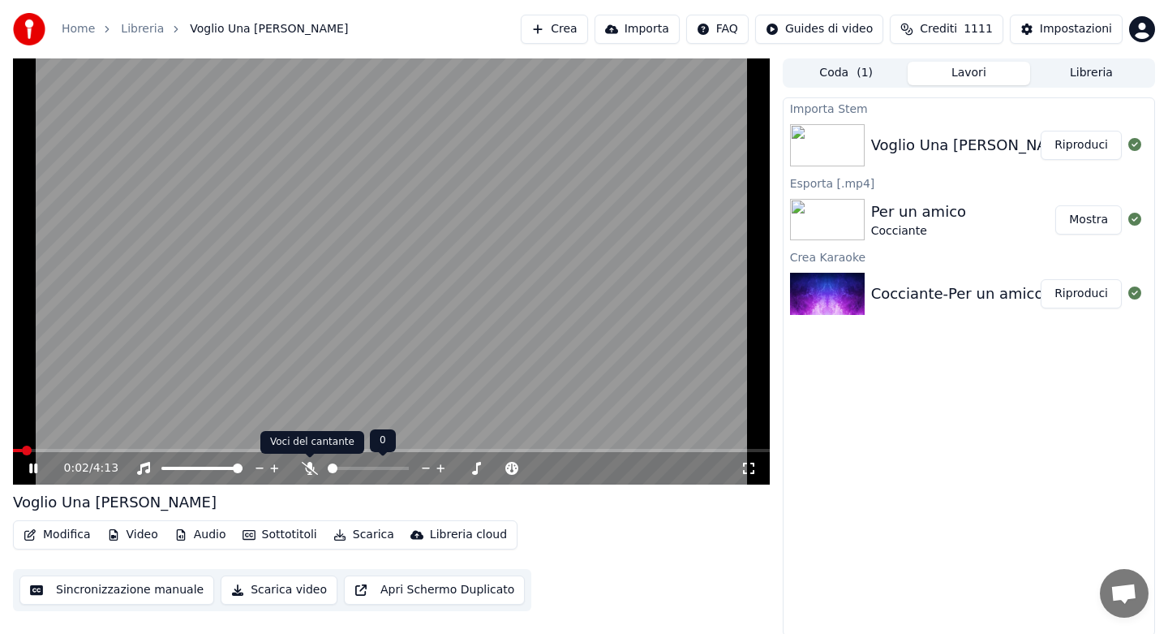
click at [310, 469] on icon at bounding box center [310, 468] width 16 height 13
click at [176, 452] on div "0:05 / 4:13" at bounding box center [391, 468] width 757 height 32
click at [170, 450] on span at bounding box center [391, 450] width 757 height 3
click at [310, 467] on icon at bounding box center [309, 468] width 9 height 13
click at [191, 537] on button "Audio" at bounding box center [200, 534] width 65 height 23
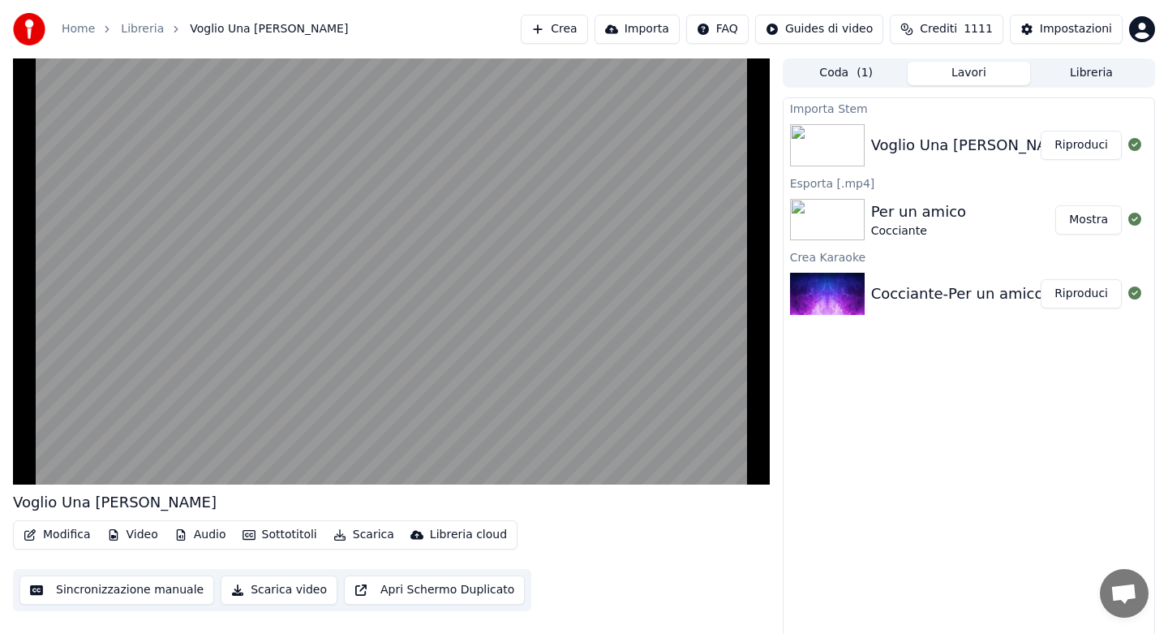
click at [510, 496] on div "Voglio Una [PERSON_NAME]" at bounding box center [391, 502] width 757 height 23
click at [355, 531] on button "Scarica" at bounding box center [364, 534] width 74 height 23
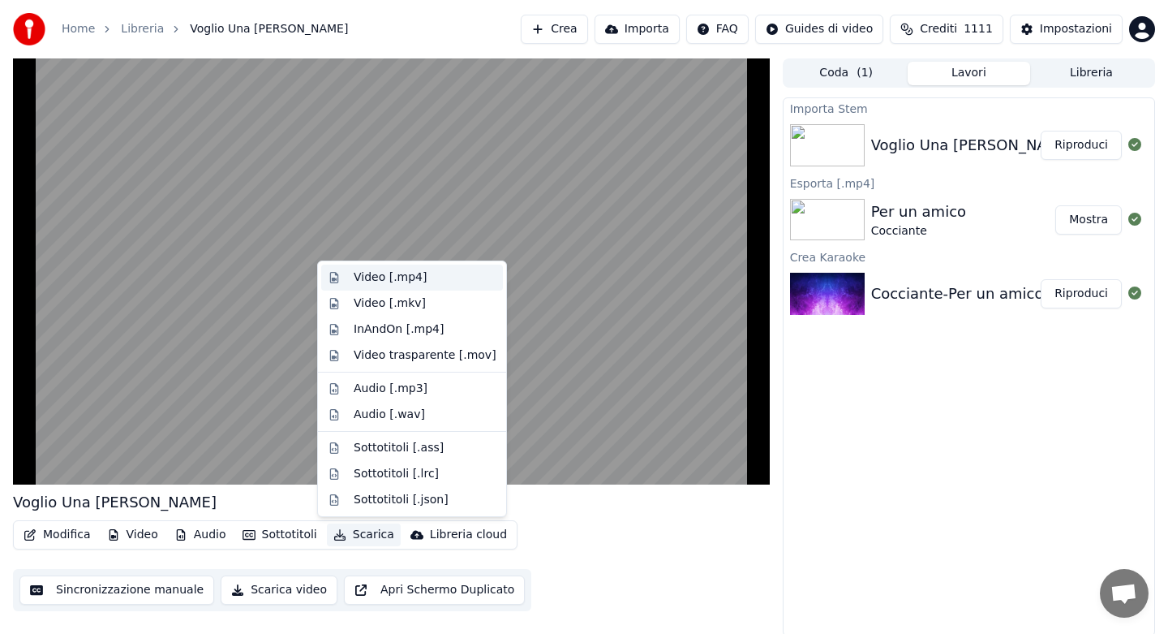
click at [380, 277] on div "Video [.mp4]" at bounding box center [390, 277] width 73 height 16
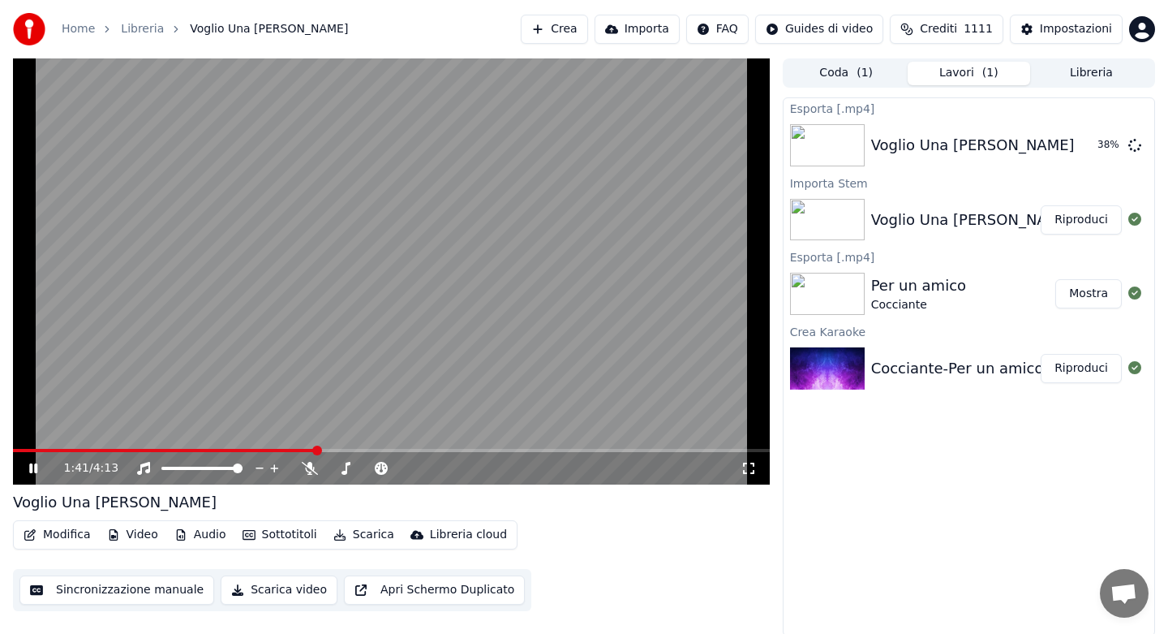
click at [32, 467] on icon at bounding box center [45, 468] width 38 height 13
